Goal: Transaction & Acquisition: Purchase product/service

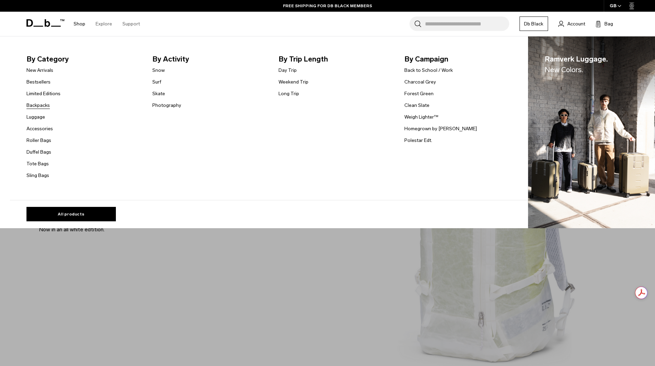
click at [46, 104] on link "Backpacks" at bounding box center [37, 105] width 23 height 7
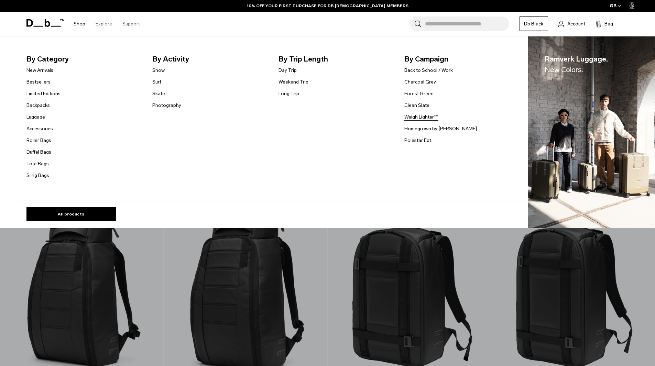
click at [410, 118] on link "Weigh Lighter™" at bounding box center [421, 116] width 34 height 7
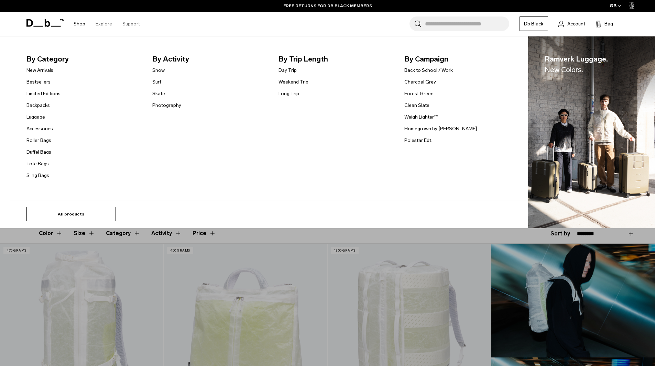
click at [71, 211] on link "All products" at bounding box center [70, 214] width 89 height 14
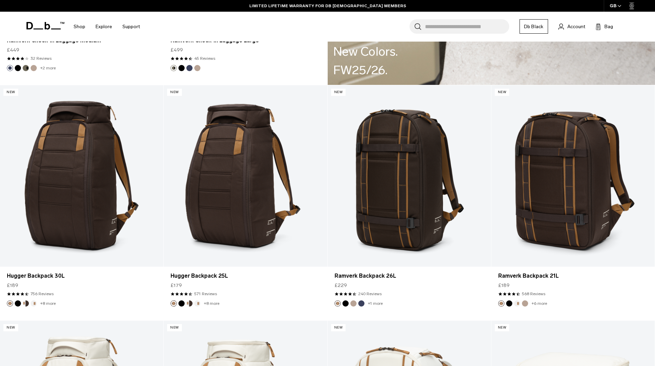
scroll to position [1307, 0]
